Goal: Find specific page/section: Find specific page/section

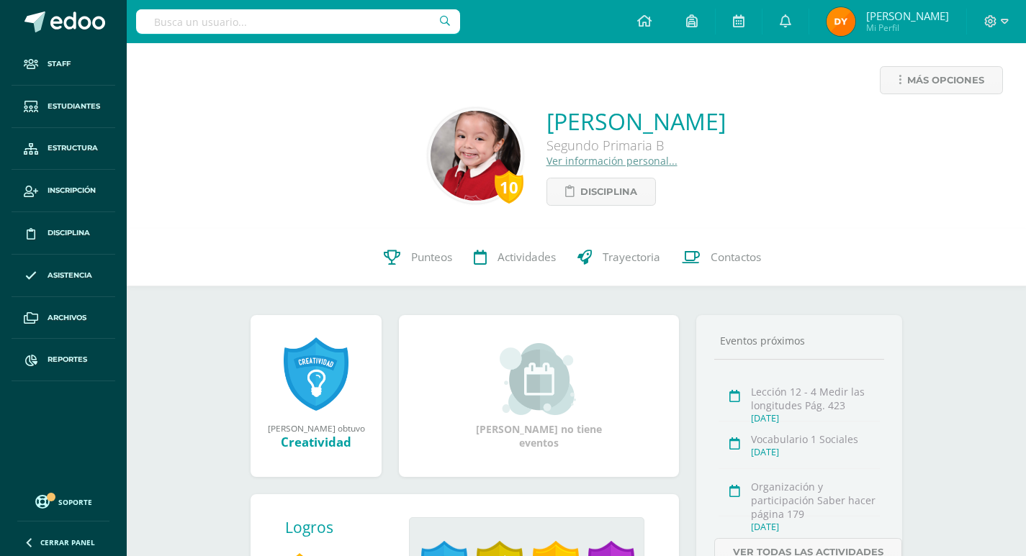
click at [559, 158] on link "Ver información personal..." at bounding box center [611, 161] width 131 height 14
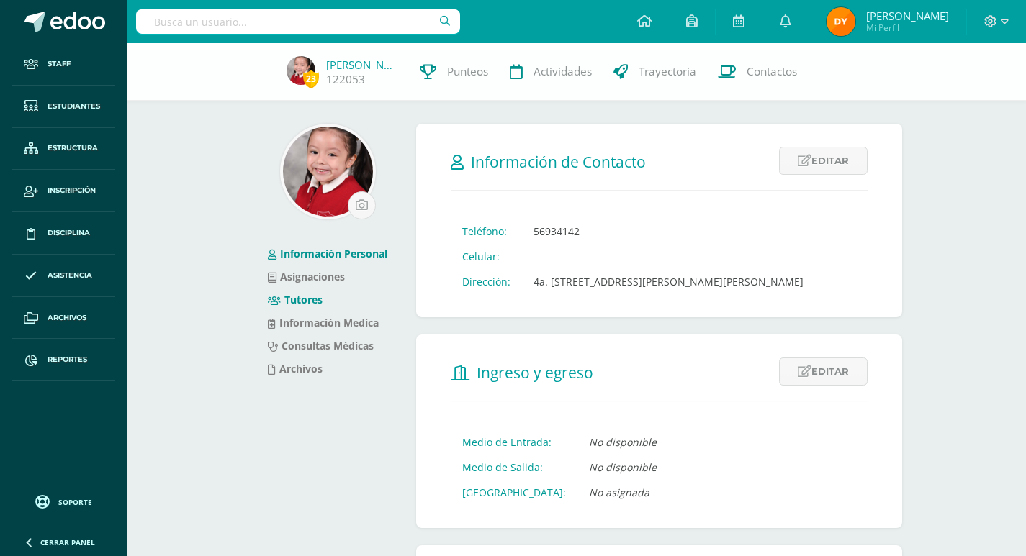
click at [308, 301] on link "Tutores" at bounding box center [295, 300] width 55 height 14
